Goal: Task Accomplishment & Management: Use online tool/utility

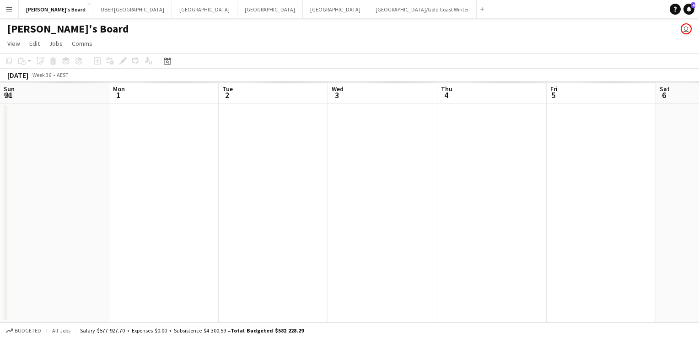
scroll to position [0, 321]
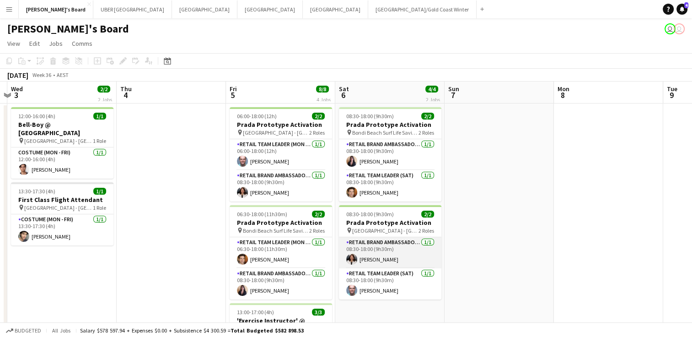
click at [395, 237] on app-card-role "RETAIL Brand Ambassador ([DATE]) [DATE] 08:30-18:00 (9h30m) [PERSON_NAME]" at bounding box center [390, 252] width 102 height 31
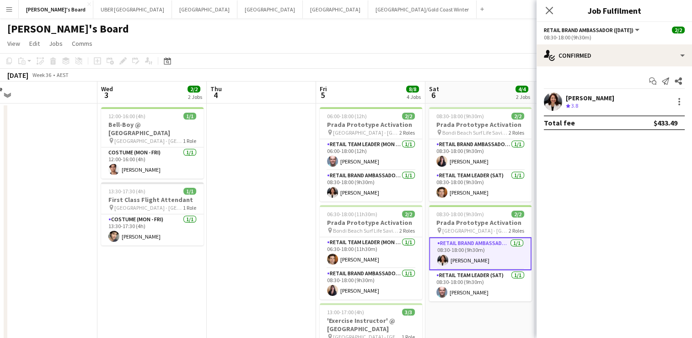
scroll to position [0, 229]
click at [550, 11] on icon at bounding box center [549, 10] width 9 height 9
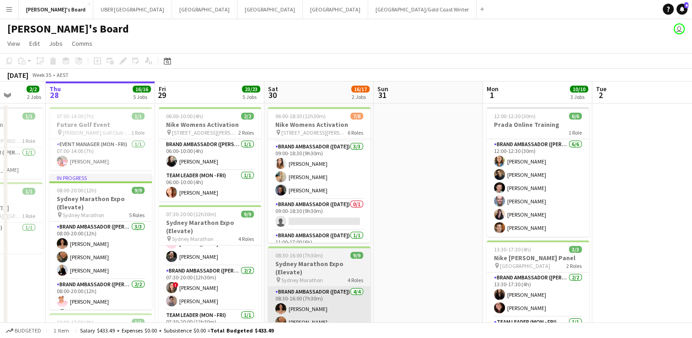
scroll to position [110, 0]
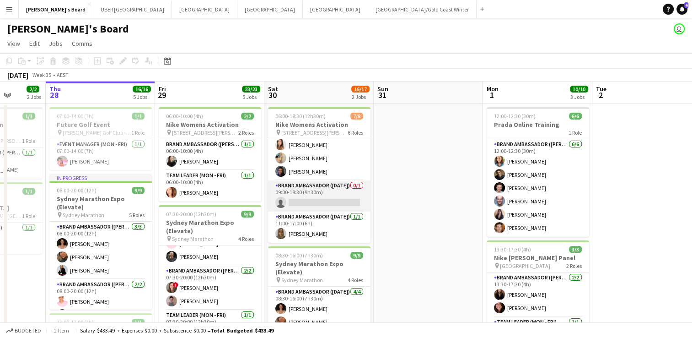
click at [296, 204] on app-card-role "Brand Ambassador ([DATE]) 0/1 09:00-18:30 (9h30m) single-neutral-actions" at bounding box center [319, 195] width 102 height 31
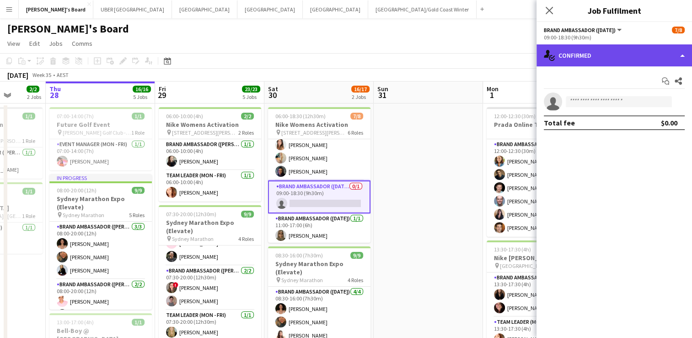
click at [613, 56] on div "single-neutral-actions-check-2 Confirmed" at bounding box center [615, 55] width 156 height 22
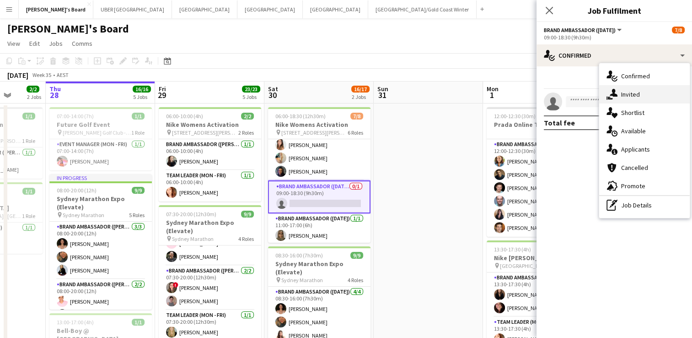
click at [633, 93] on div "single-neutral-actions-share-1 Invited" at bounding box center [644, 94] width 91 height 18
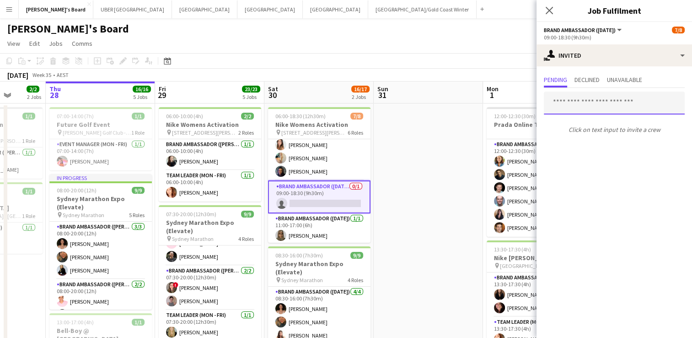
click at [575, 103] on input "text" at bounding box center [614, 102] width 141 height 23
type input "******"
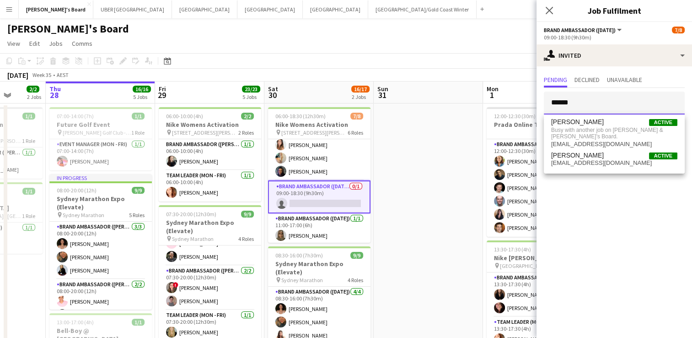
drag, startPoint x: 589, startPoint y: 103, endPoint x: 518, endPoint y: 104, distance: 71.4
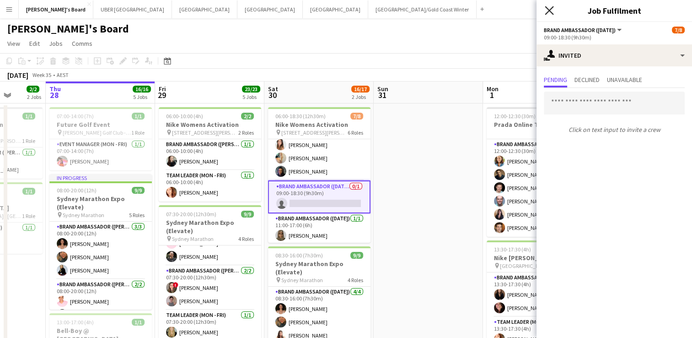
click at [552, 10] on icon "Close pop-in" at bounding box center [549, 10] width 9 height 9
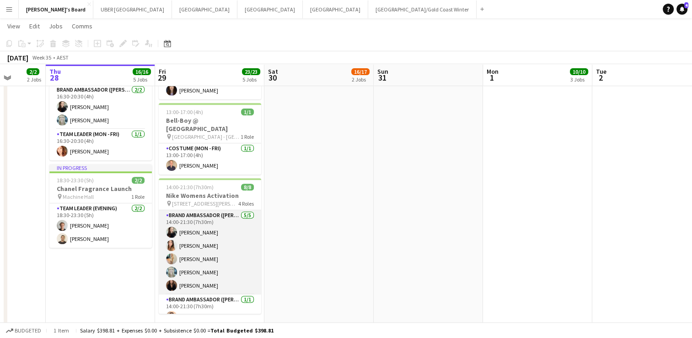
scroll to position [74, 0]
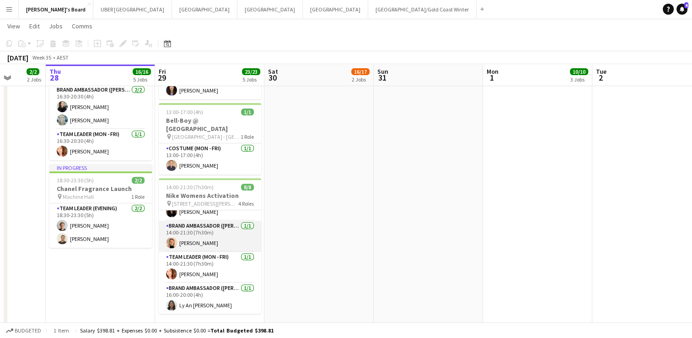
click at [198, 233] on app-card-role "Brand Ambassador (Mon - Fri) [DATE] 14:00-21:30 (7h30m) [PERSON_NAME]" at bounding box center [210, 235] width 102 height 31
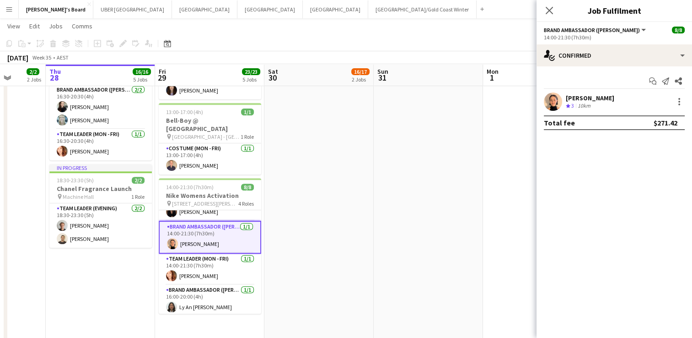
click at [592, 96] on div "[PERSON_NAME]" at bounding box center [590, 98] width 48 height 8
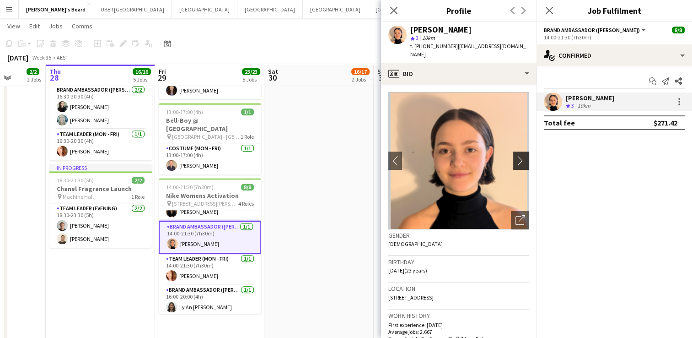
click at [516, 156] on app-icon "chevron-right" at bounding box center [523, 161] width 14 height 10
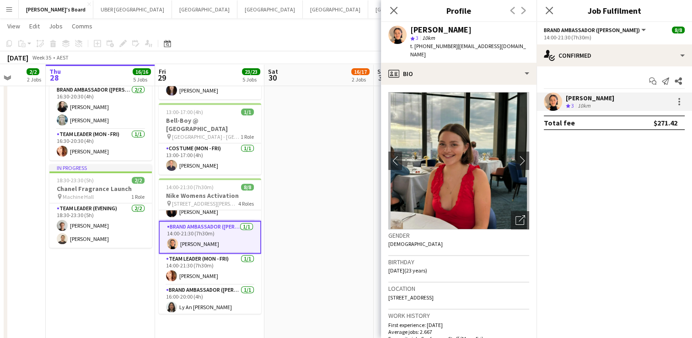
drag, startPoint x: 516, startPoint y: 41, endPoint x: 466, endPoint y: 47, distance: 50.2
click at [466, 47] on app-profile-header "[PERSON_NAME] star 3 10km t. [PHONE_NUMBER] | [EMAIL_ADDRESS][DOMAIN_NAME]" at bounding box center [459, 42] width 156 height 41
copy div "t. [PHONE_NUMBER] | [PERSON_NAME]"
drag, startPoint x: 515, startPoint y: 46, endPoint x: 452, endPoint y: 46, distance: 63.1
click at [452, 46] on app-profile-header "[PERSON_NAME] star 3 10km t. [PHONE_NUMBER] | [EMAIL_ADDRESS][DOMAIN_NAME]" at bounding box center [459, 42] width 156 height 41
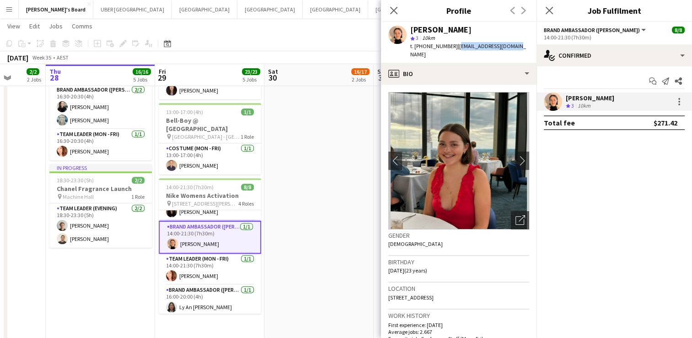
copy span "[EMAIL_ADDRESS][DOMAIN_NAME]"
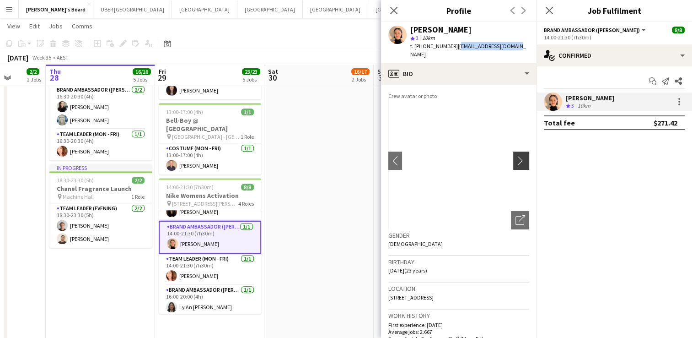
click at [516, 156] on app-icon "chevron-right" at bounding box center [523, 161] width 14 height 10
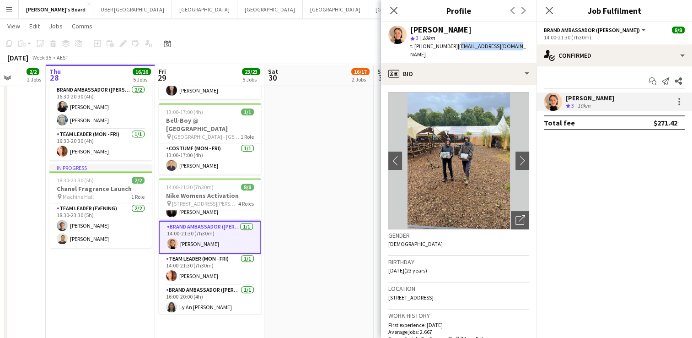
click at [507, 47] on div "[PERSON_NAME] star 3 10km t. [PHONE_NUMBER] | [EMAIL_ADDRESS][DOMAIN_NAME]" at bounding box center [459, 42] width 156 height 41
drag, startPoint x: 496, startPoint y: 49, endPoint x: 450, endPoint y: 51, distance: 46.3
click at [450, 51] on div "[PERSON_NAME] star 3 10km t. [PHONE_NUMBER] | [EMAIL_ADDRESS][DOMAIN_NAME]" at bounding box center [459, 42] width 156 height 41
copy span "[EMAIL_ADDRESS][DOMAIN_NAME]"
drag, startPoint x: 447, startPoint y: 47, endPoint x: 423, endPoint y: 50, distance: 24.5
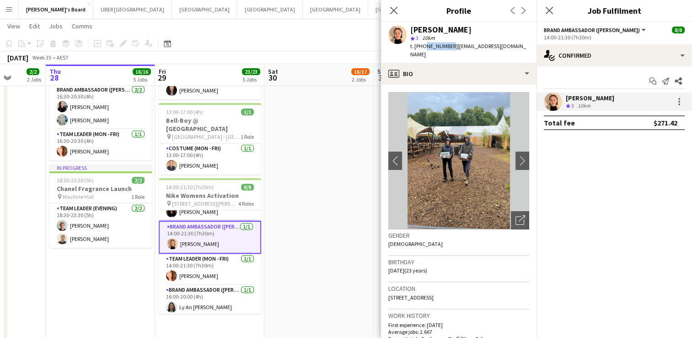
click at [423, 50] on div "t. [PHONE_NUMBER] | [EMAIL_ADDRESS][DOMAIN_NAME]" at bounding box center [469, 50] width 119 height 16
copy span "479088014"
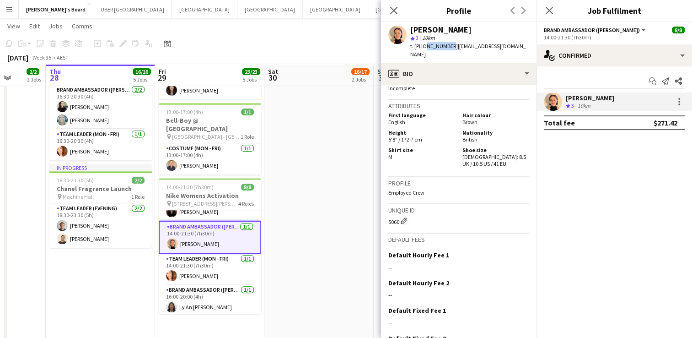
scroll to position [531, 0]
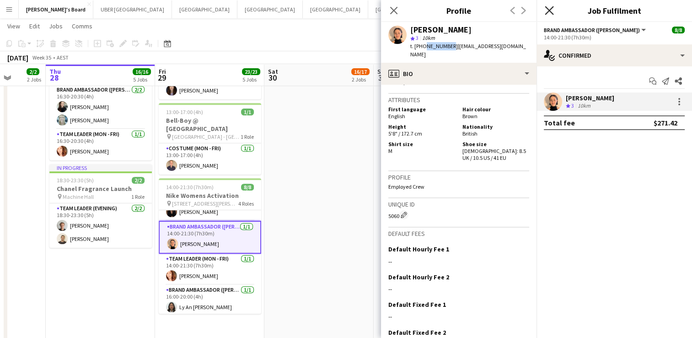
click at [547, 10] on icon "Close pop-in" at bounding box center [549, 10] width 9 height 9
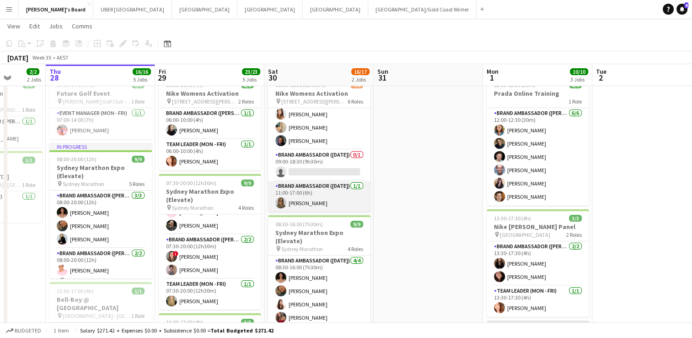
scroll to position [109, 0]
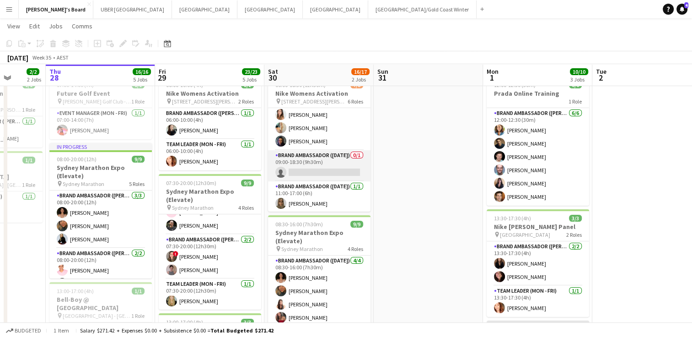
click at [315, 171] on app-card-role "Brand Ambassador ([DATE]) 0/1 09:00-18:30 (9h30m) single-neutral-actions" at bounding box center [319, 165] width 102 height 31
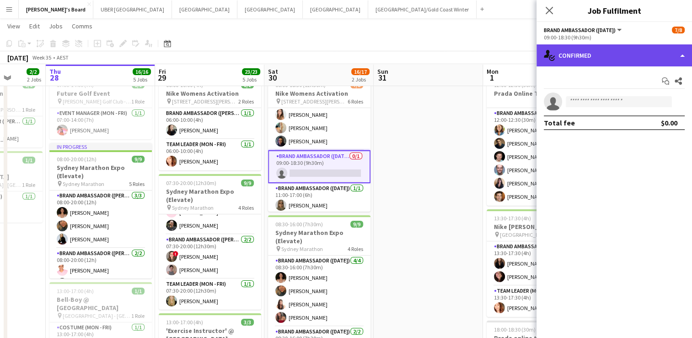
click at [583, 59] on div "single-neutral-actions-check-2 Confirmed" at bounding box center [615, 55] width 156 height 22
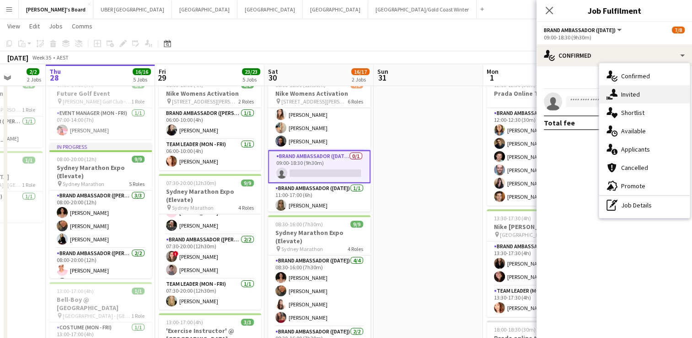
click at [611, 91] on icon "single-neutral-actions-share-1" at bounding box center [612, 94] width 11 height 11
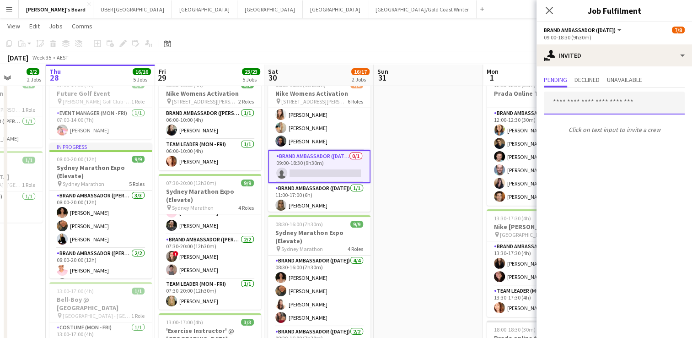
click at [596, 105] on input "text" at bounding box center [614, 102] width 141 height 23
type input "******"
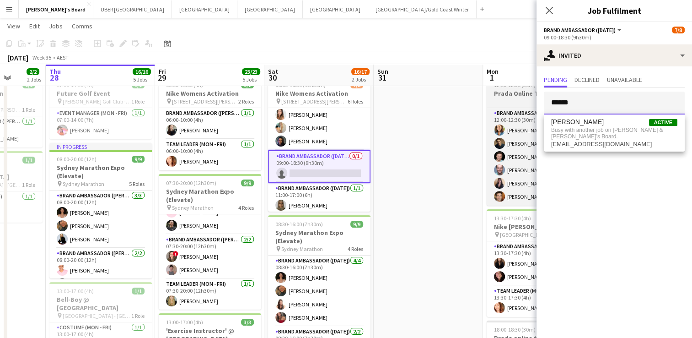
drag, startPoint x: 581, startPoint y: 100, endPoint x: 534, endPoint y: 96, distance: 46.8
click at [534, 96] on body "Menu Boards Boards Boards All jobs Status Workforce Workforce My Workforce Recr…" at bounding box center [346, 319] width 692 height 699
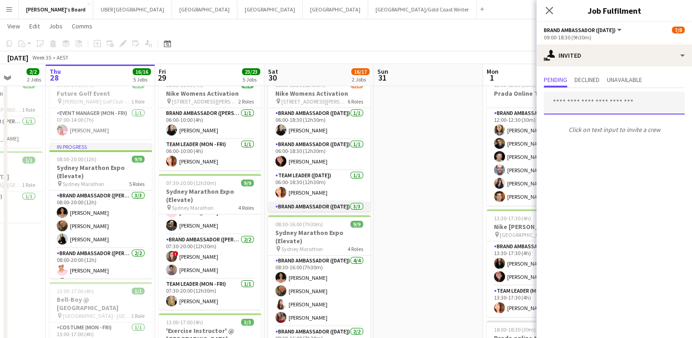
scroll to position [111, 0]
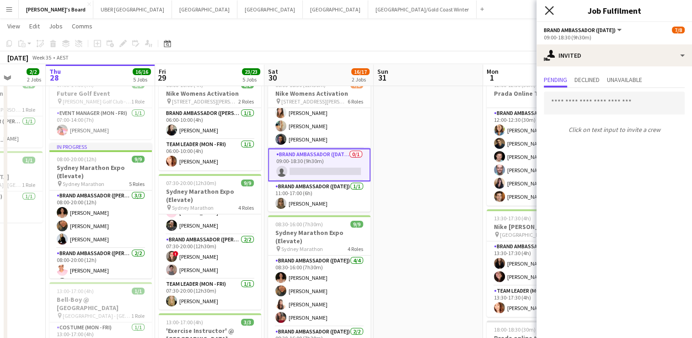
click at [549, 8] on icon "Close pop-in" at bounding box center [549, 10] width 9 height 9
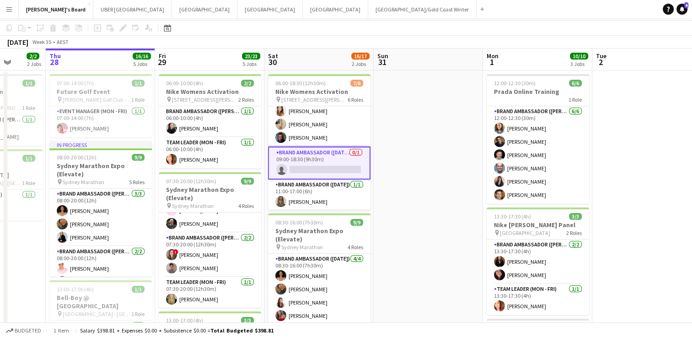
scroll to position [0, 0]
